Goal: Information Seeking & Learning: Learn about a topic

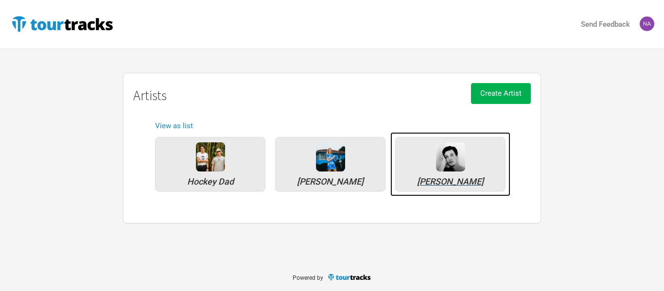
click at [428, 178] on div "Marlon Williams" at bounding box center [451, 181] width 100 height 9
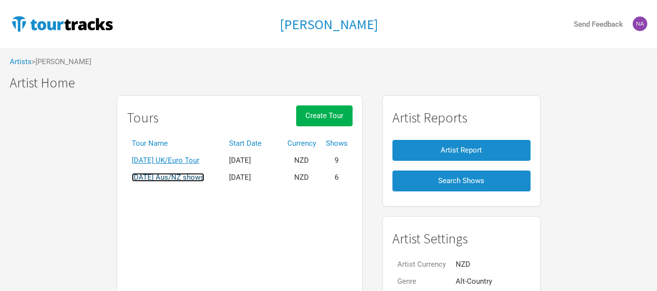
click at [183, 177] on link "2026 March Aus/NZ shows" at bounding box center [168, 177] width 72 height 9
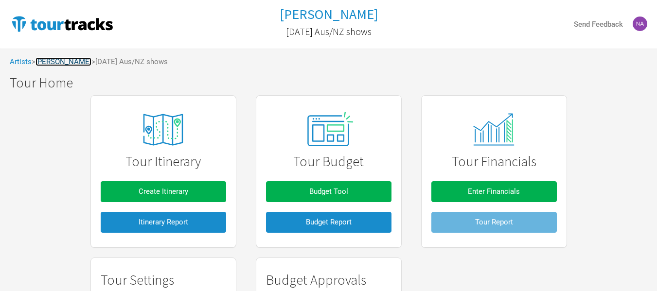
click at [42, 59] on link "Marlon Williams" at bounding box center [63, 61] width 56 height 9
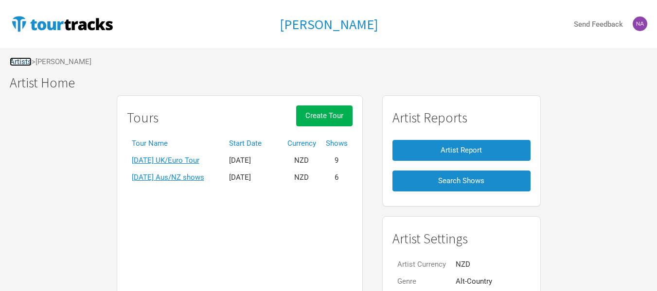
click at [16, 63] on link "Artists" at bounding box center [21, 61] width 22 height 9
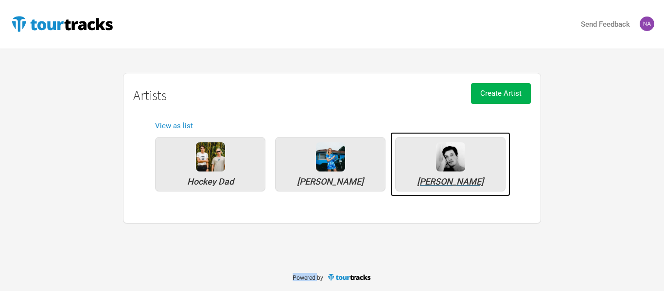
click at [505, 193] on link "Marlon Williams" at bounding box center [450, 164] width 120 height 64
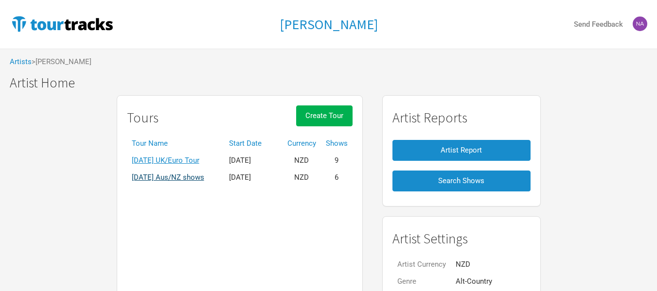
scroll to position [90, 0]
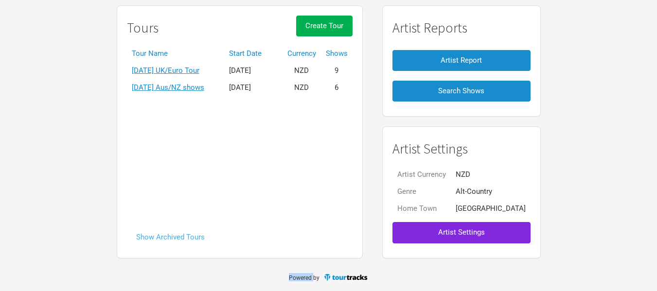
click at [195, 237] on button "Show Archived Tours" at bounding box center [170, 237] width 87 height 21
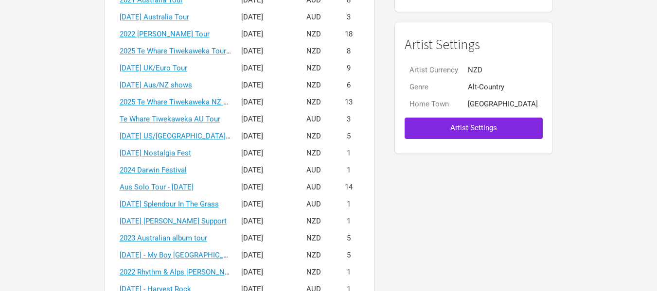
scroll to position [146, 0]
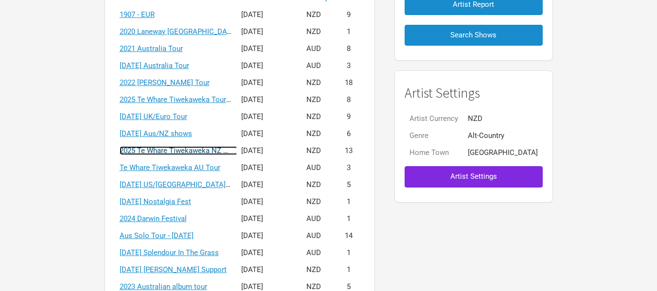
click at [205, 147] on link "2025 Te Whare Tiwekaweka NZ Tour" at bounding box center [179, 150] width 118 height 9
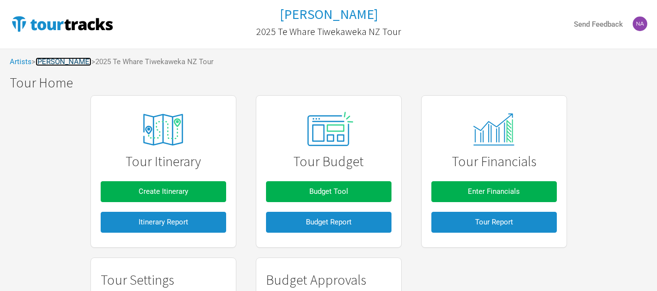
click at [61, 61] on link "[PERSON_NAME]" at bounding box center [63, 61] width 56 height 9
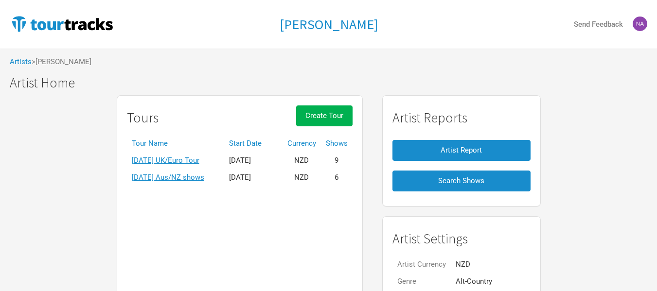
scroll to position [90, 0]
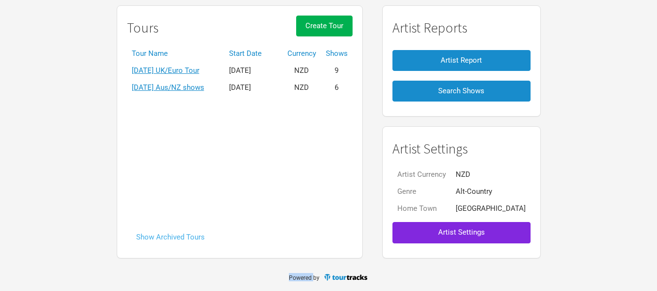
click at [192, 237] on button "Show Archived Tours" at bounding box center [170, 237] width 87 height 21
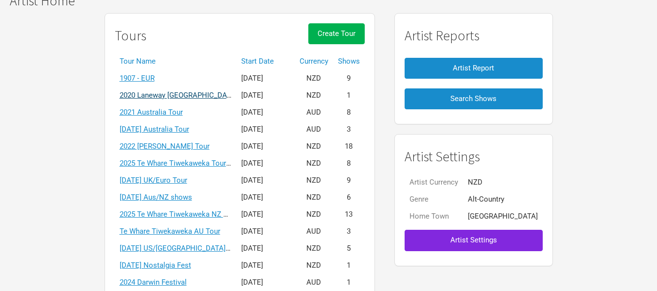
scroll to position [97, 0]
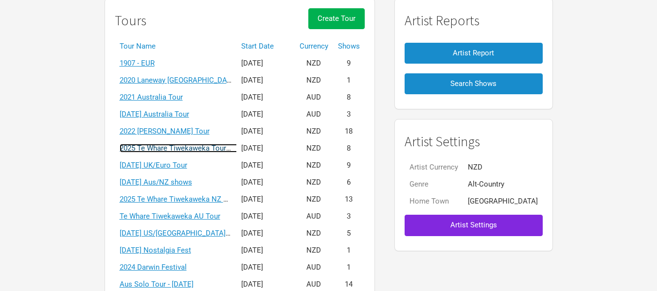
click at [185, 145] on link "2025 Te Whare Tiwekaweka Tour - [GEOGRAPHIC_DATA]/[GEOGRAPHIC_DATA]" at bounding box center [247, 148] width 255 height 9
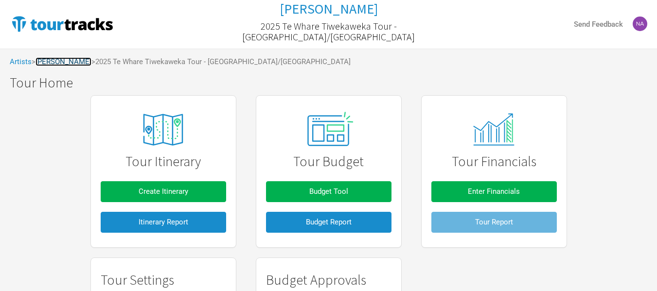
click at [70, 60] on link "[PERSON_NAME]" at bounding box center [63, 61] width 56 height 9
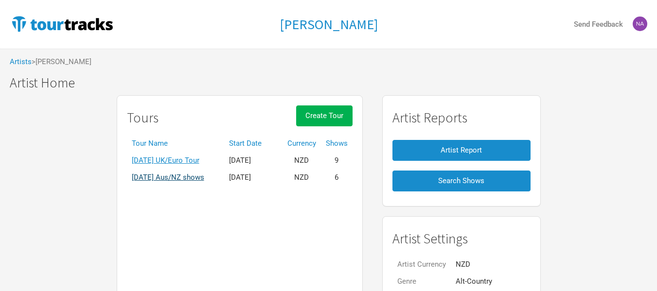
scroll to position [90, 0]
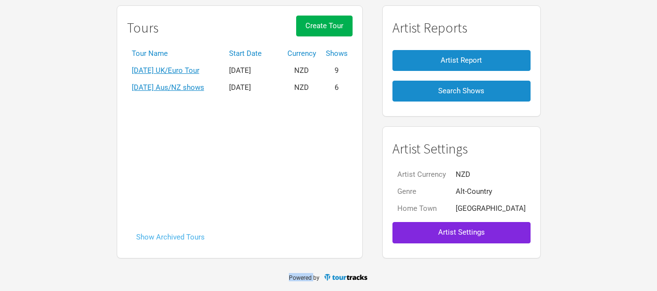
click at [195, 233] on button "Show Archived Tours" at bounding box center [170, 237] width 87 height 21
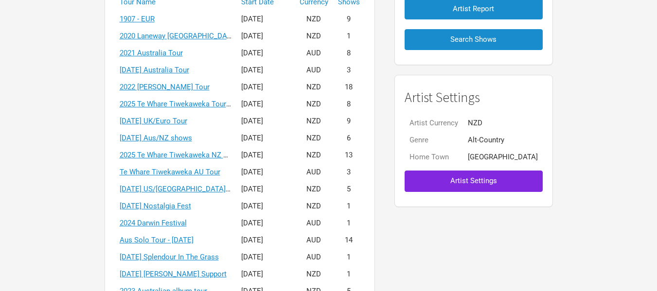
scroll to position [146, 0]
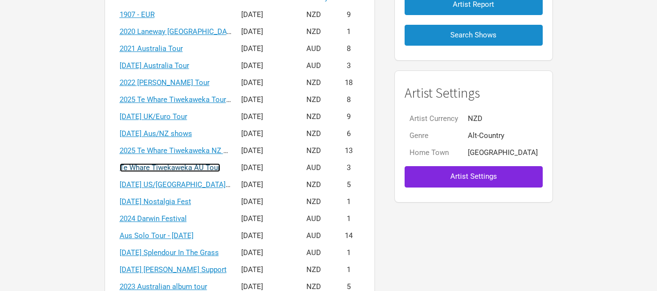
click at [192, 169] on link "Te Whare Tiwekaweka AU Tour" at bounding box center [170, 167] width 101 height 9
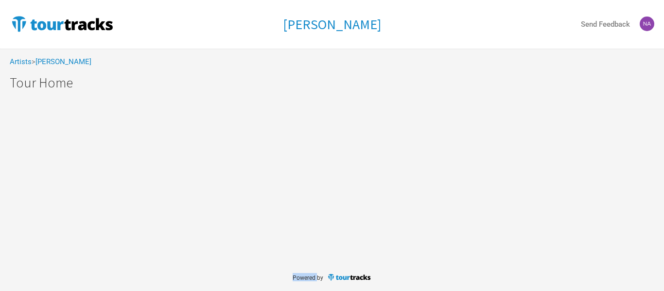
click at [192, 169] on div "Marlon Williams Send Feedback Artists > Marlon Williams Marlon Williams Marlon …" at bounding box center [332, 131] width 664 height 263
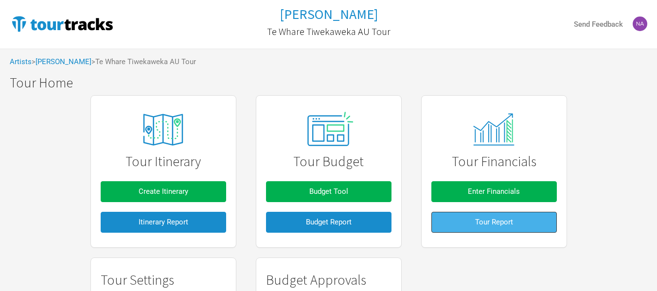
click at [477, 218] on span "Tour Report" at bounding box center [494, 222] width 38 height 9
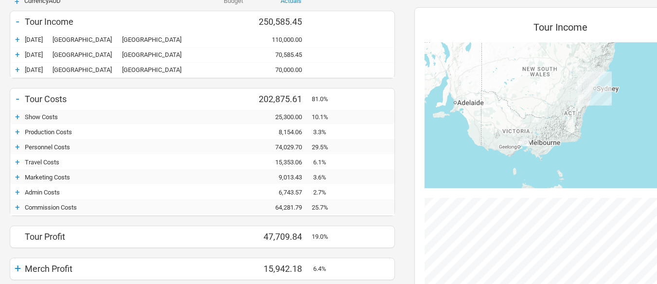
scroll to position [146, 0]
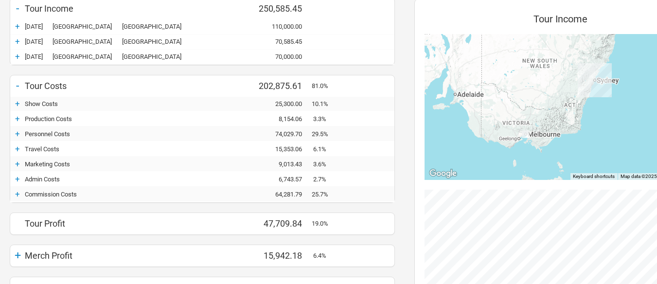
click at [20, 132] on div "+" at bounding box center [17, 134] width 15 height 10
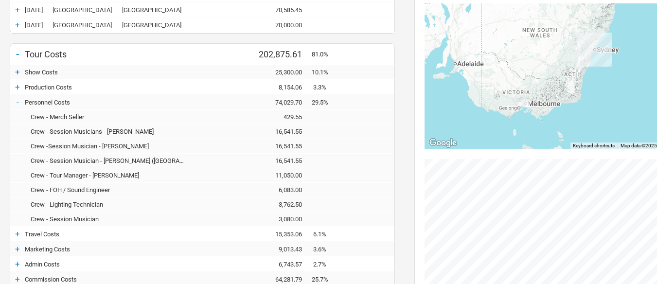
scroll to position [194, 0]
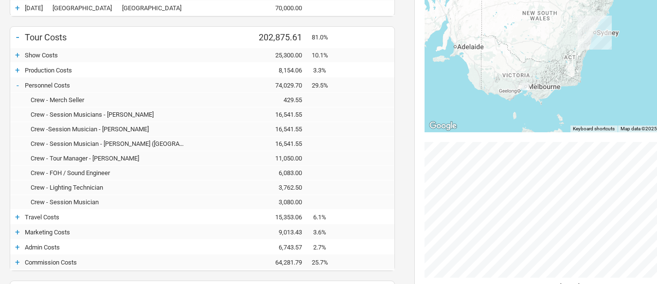
click at [295, 157] on div "11,050.00" at bounding box center [282, 158] width 58 height 7
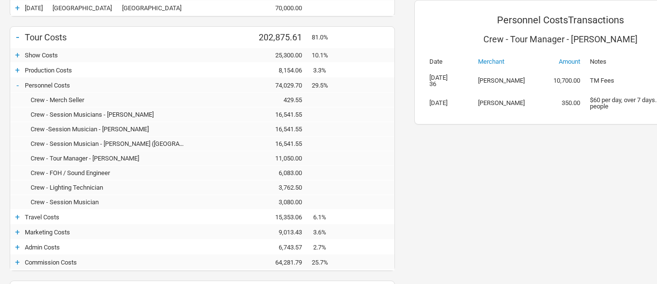
click at [76, 158] on div "Crew - Tour Manager - [PERSON_NAME]" at bounding box center [110, 158] width 170 height 7
click at [106, 154] on div "Crew - Tour Manager - Rose Keane - 11,050.00 11,050.00" at bounding box center [202, 158] width 384 height 15
click at [579, 186] on div "Personnel Costs Transactions Crew - Tour Manager - Rose Keane Date Merchant Amo…" at bounding box center [559, 151] width 311 height 451
click at [549, 81] on td "10,700.00" at bounding box center [565, 81] width 39 height 22
click at [577, 78] on td "10,700.00" at bounding box center [565, 81] width 39 height 22
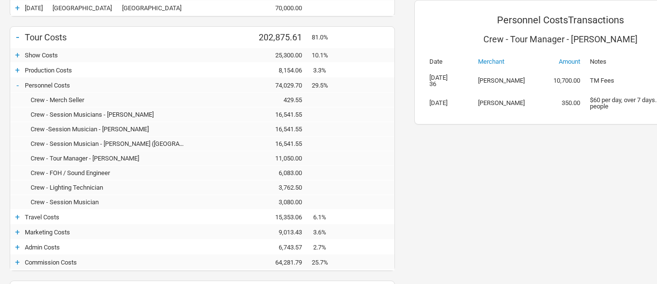
click at [496, 78] on td "Rose Keane" at bounding box center [509, 81] width 73 height 22
click at [460, 86] on td "01 Jul 2025 36" at bounding box center [448, 81] width 49 height 22
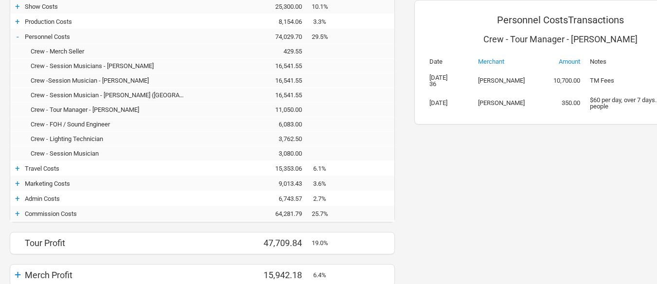
scroll to position [194, 0]
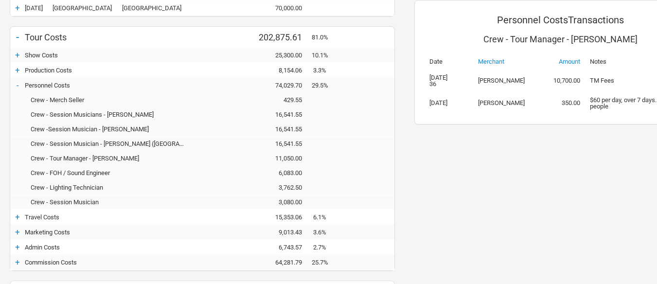
click at [284, 121] on div "Crew - Session Musicians - Ben Woolley - 16,541.55 16,541.55" at bounding box center [202, 114] width 384 height 15
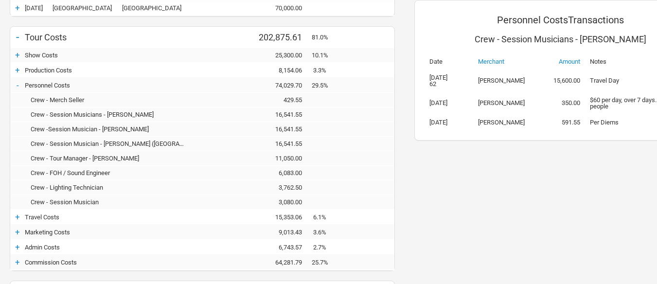
click at [282, 125] on div "16,541.55" at bounding box center [282, 128] width 58 height 7
click at [119, 158] on div "Crew - Tour Manager - [PERSON_NAME]" at bounding box center [110, 158] width 170 height 7
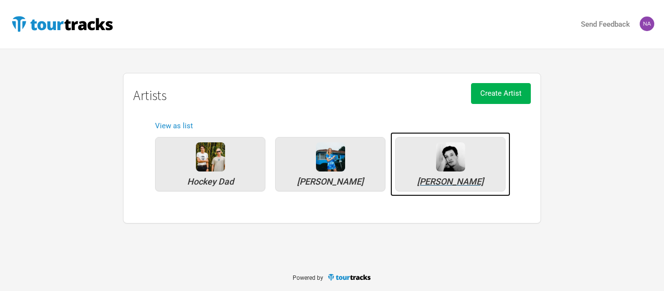
click at [440, 181] on div "[PERSON_NAME]" at bounding box center [451, 181] width 100 height 9
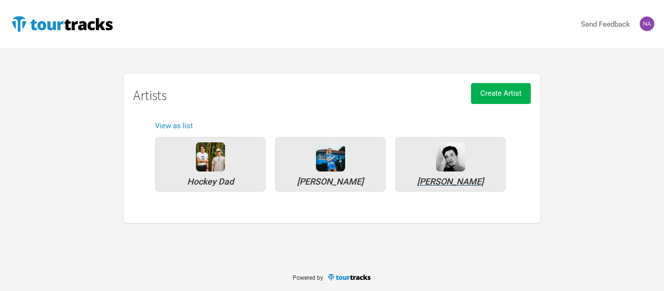
click at [440, 181] on div "Send Feedback Artists Hockey Dad [PERSON_NAME] [PERSON_NAME] Create Artist Arti…" at bounding box center [332, 131] width 664 height 263
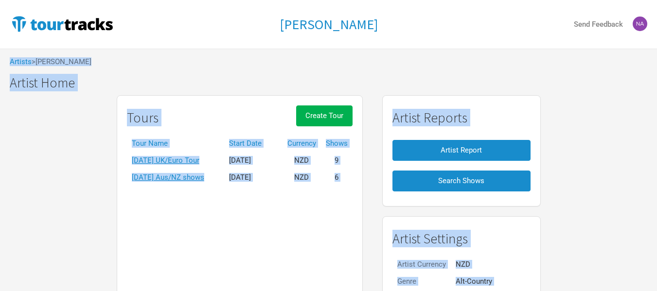
click at [76, 151] on div "Tours Create Tour Tour Name Start Date Currency Shows [DATE] [GEOGRAPHIC_DATA]/…" at bounding box center [328, 221] width 657 height 263
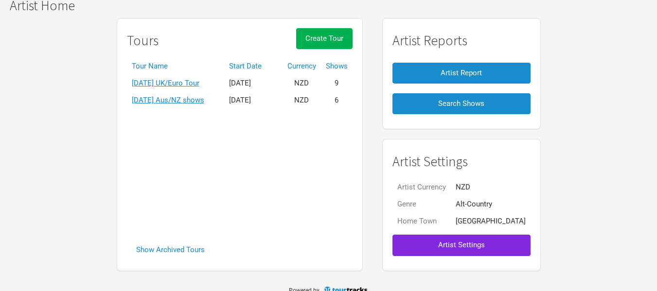
scroll to position [90, 0]
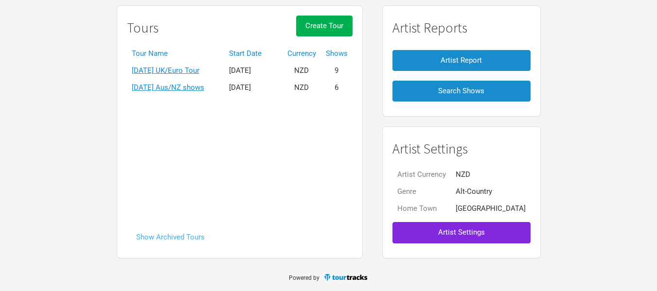
click at [197, 245] on button "Show Archived Tours" at bounding box center [170, 237] width 87 height 21
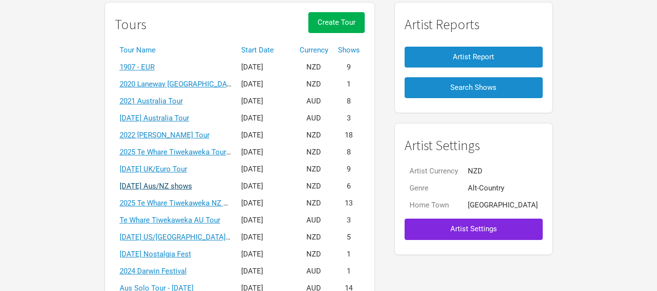
scroll to position [97, 0]
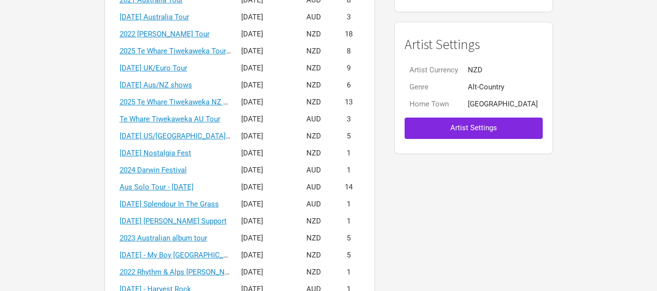
click at [82, 182] on div "Tours Create Tour Tour Name Start Date Currency Shows 1907 - EUR [DATE] NZD 9 2…" at bounding box center [328, 202] width 657 height 613
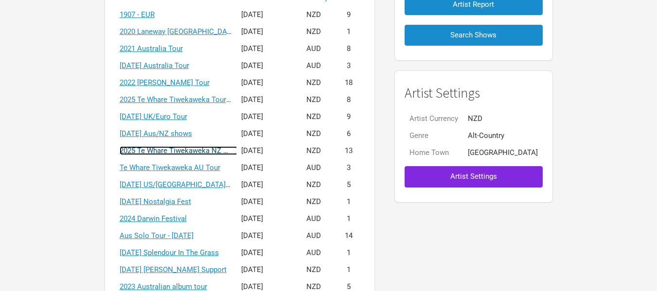
click at [188, 146] on link "2025 Te Whare Tiwekaweka NZ Tour" at bounding box center [179, 150] width 118 height 9
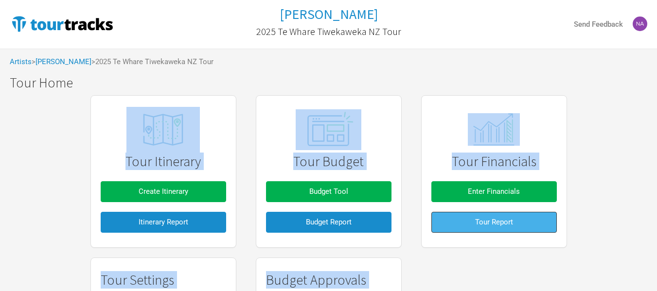
click at [458, 226] on button "Tour Report" at bounding box center [493, 222] width 125 height 21
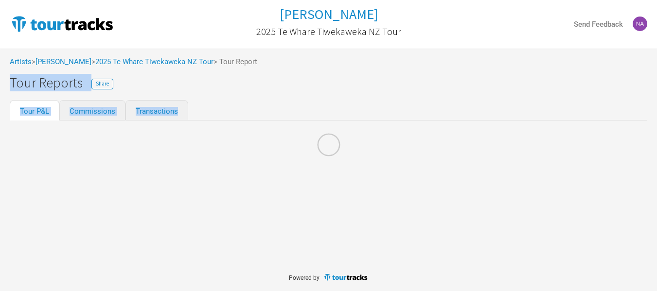
click at [458, 226] on div at bounding box center [328, 145] width 657 height 291
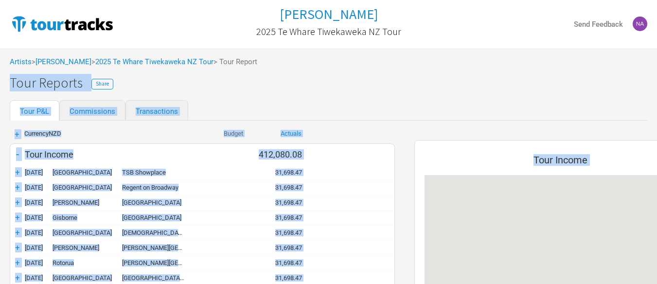
click at [346, 89] on div "Tour Reports Share" at bounding box center [333, 82] width 647 height 15
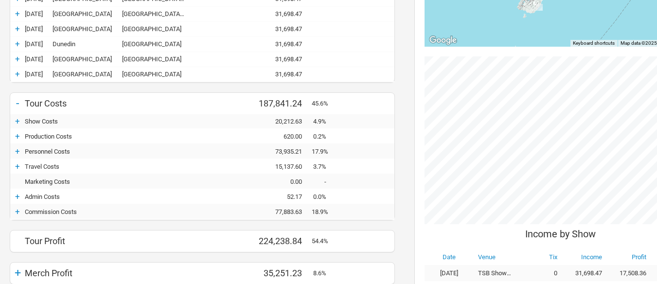
scroll to position [292, 0]
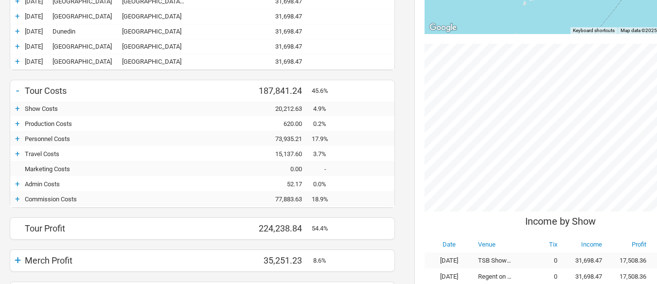
click at [18, 136] on div "+" at bounding box center [17, 139] width 15 height 10
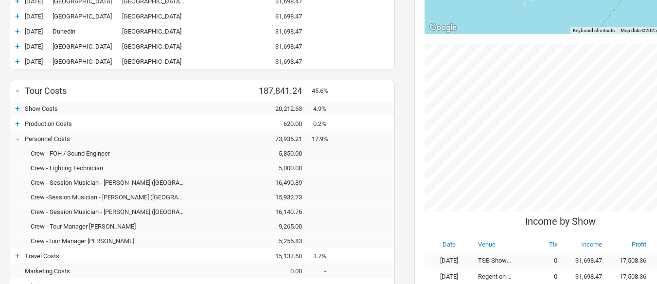
click at [111, 200] on div "Crew -Session Musician - [PERSON_NAME] ([GEOGRAPHIC_DATA])" at bounding box center [110, 196] width 170 height 7
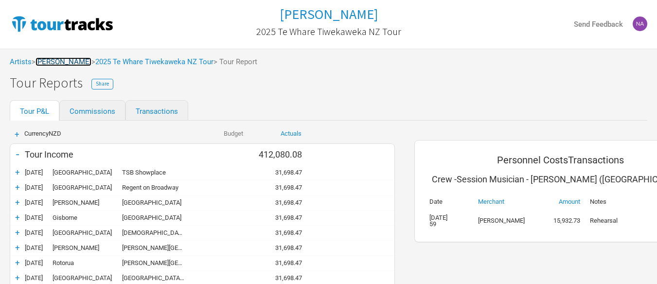
click at [73, 63] on link "[PERSON_NAME]" at bounding box center [63, 61] width 56 height 9
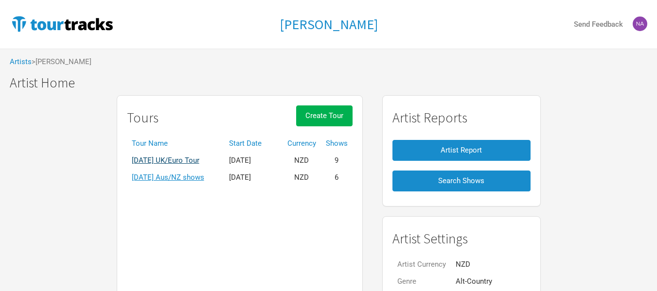
scroll to position [90, 0]
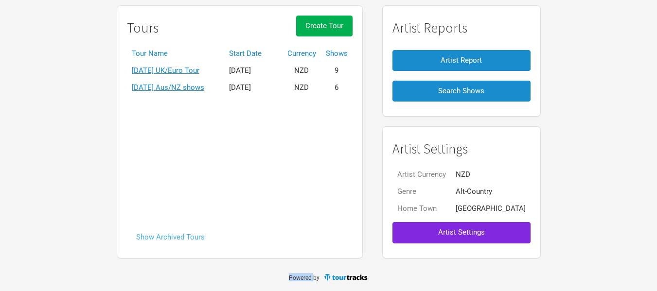
click at [195, 236] on button "Show Archived Tours" at bounding box center [170, 237] width 87 height 21
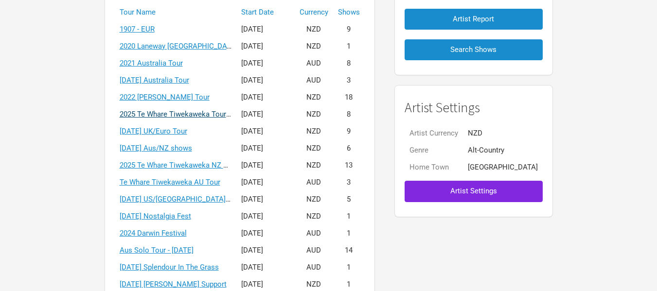
scroll to position [146, 0]
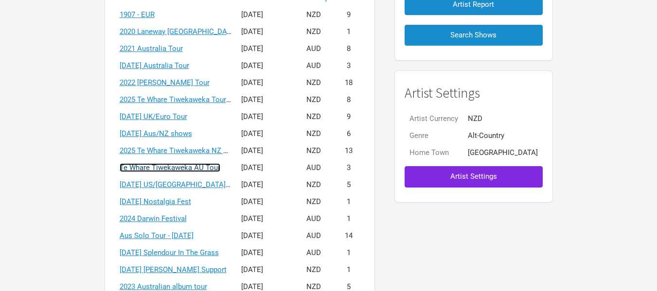
click at [206, 169] on link "Te Whare Tiwekaweka AU Tour" at bounding box center [170, 167] width 101 height 9
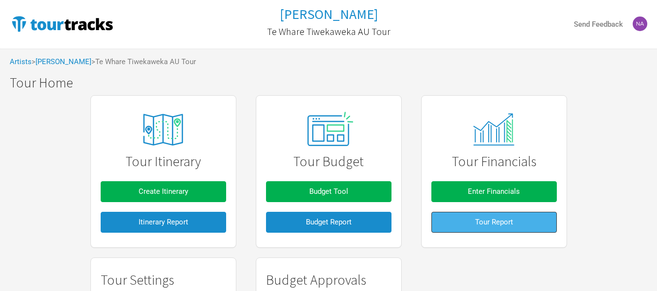
click at [480, 229] on button "Tour Report" at bounding box center [493, 222] width 125 height 21
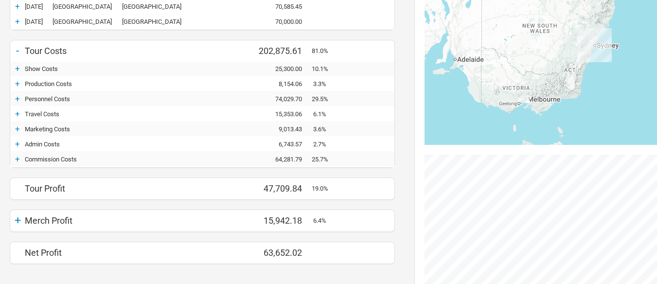
scroll to position [194, 0]
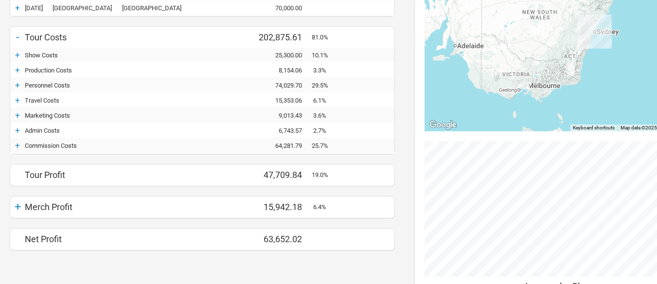
click at [42, 84] on div "Personnel Costs" at bounding box center [110, 85] width 170 height 7
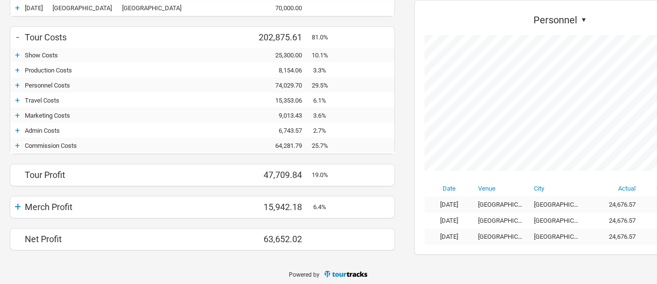
scroll to position [255, 311]
click at [17, 85] on div "+" at bounding box center [17, 85] width 15 height 10
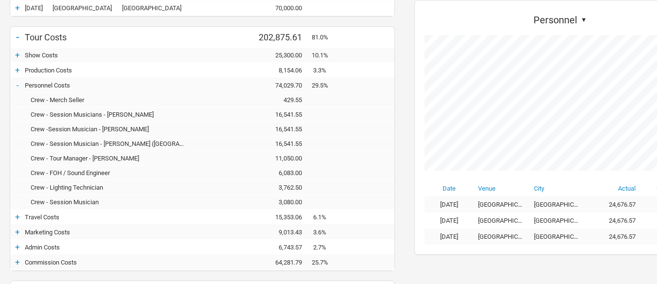
click at [294, 130] on div "16,541.55" at bounding box center [282, 128] width 58 height 7
